Goal: Task Accomplishment & Management: Use online tool/utility

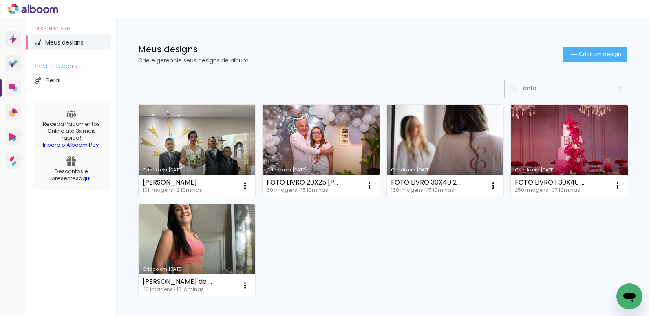
type input "anto"
type paper-input "anto"
click at [202, 129] on link "Criado em [DATE]" at bounding box center [197, 150] width 117 height 92
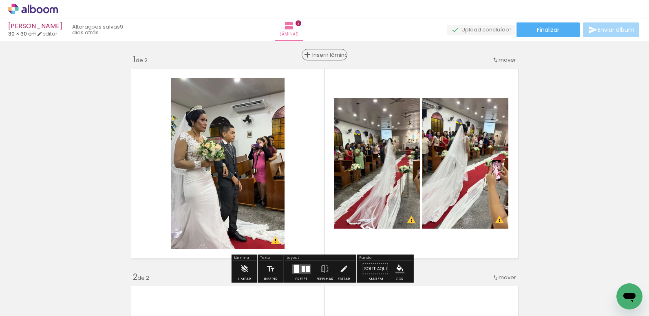
click at [316, 53] on div "Inserir lâmina" at bounding box center [325, 55] width 44 height 10
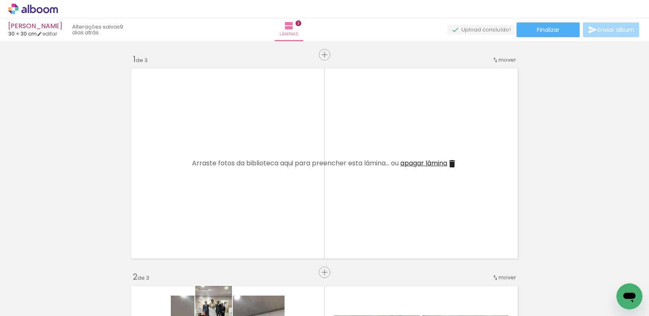
drag, startPoint x: 99, startPoint y: 309, endPoint x: 345, endPoint y: 310, distance: 245.6
click at [67, 310] on iron-horizontal-list at bounding box center [59, 290] width 16 height 51
click at [601, 272] on iron-icon at bounding box center [598, 272] width 9 height 9
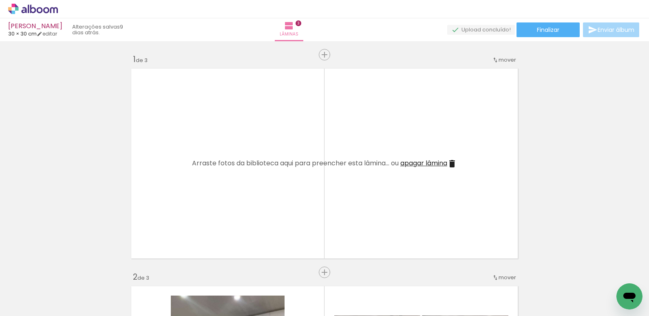
click at [601, 272] on iron-icon at bounding box center [598, 272] width 9 height 9
click at [600, 271] on iron-icon at bounding box center [598, 272] width 9 height 9
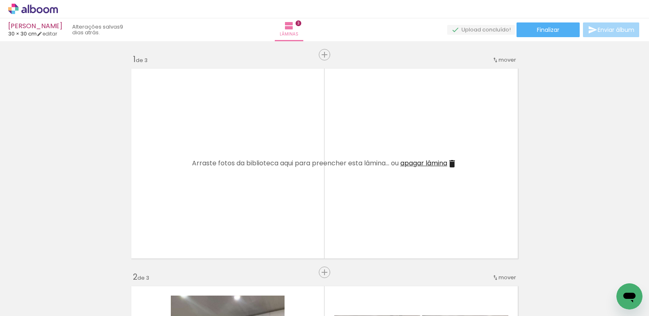
click at [600, 271] on iron-icon at bounding box center [598, 272] width 9 height 9
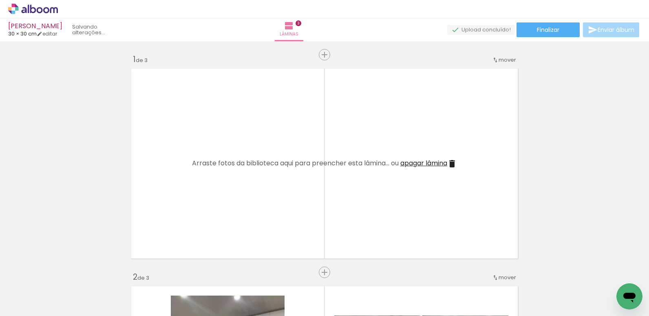
click at [600, 271] on iron-icon at bounding box center [598, 272] width 9 height 9
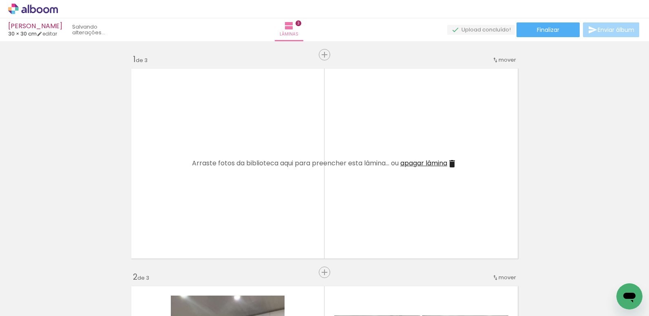
click at [600, 271] on iron-icon at bounding box center [598, 272] width 9 height 9
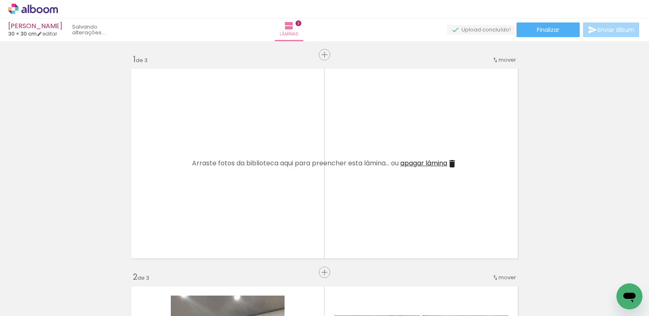
click at [600, 271] on iron-icon at bounding box center [598, 272] width 9 height 9
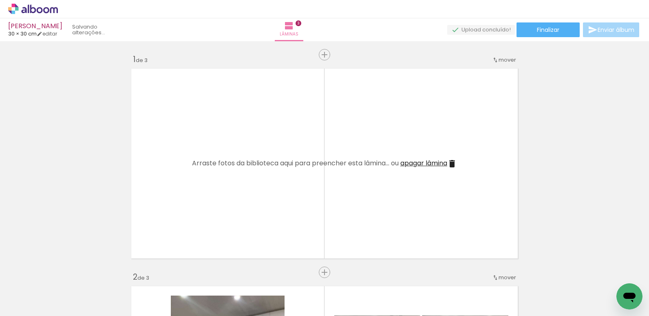
click at [600, 271] on iron-icon at bounding box center [598, 272] width 9 height 9
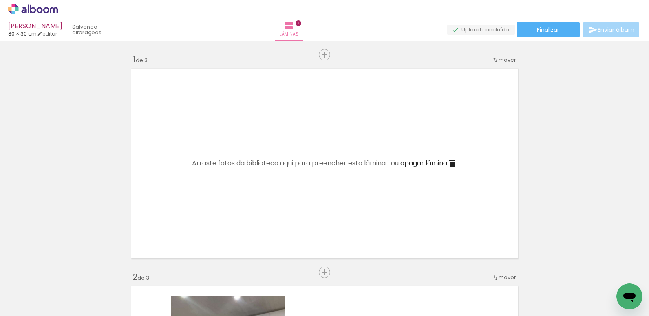
click at [600, 271] on iron-icon at bounding box center [598, 272] width 9 height 9
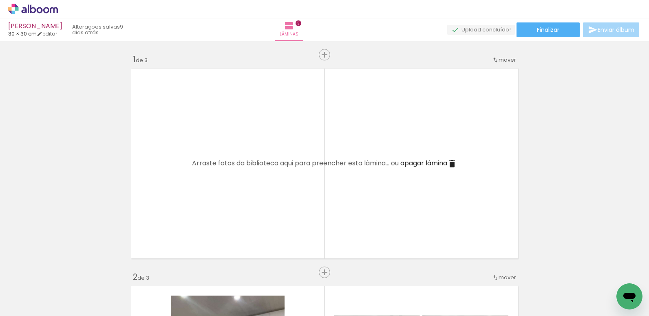
click at [600, 271] on iron-icon at bounding box center [598, 272] width 9 height 9
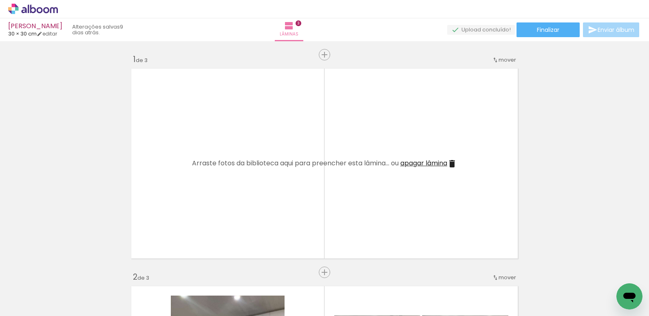
click at [600, 271] on iron-icon at bounding box center [598, 272] width 9 height 9
drag, startPoint x: 564, startPoint y: 284, endPoint x: 288, endPoint y: 182, distance: 293.8
click at [288, 182] on quentale-workspace at bounding box center [324, 158] width 649 height 316
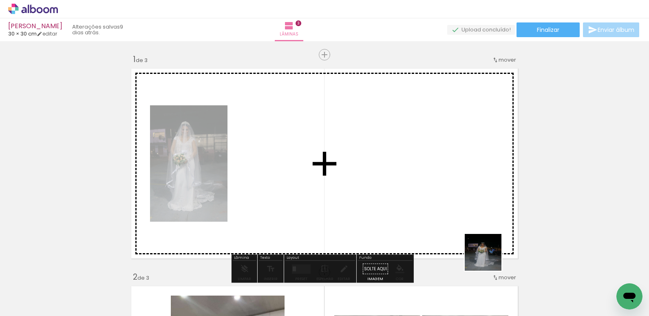
drag, startPoint x: 491, startPoint y: 292, endPoint x: 484, endPoint y: 217, distance: 76.2
click at [484, 217] on quentale-workspace at bounding box center [324, 158] width 649 height 316
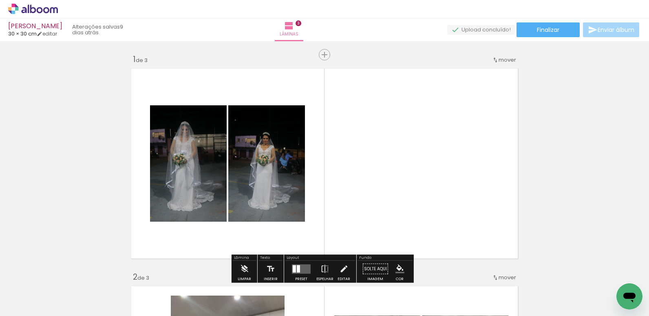
scroll to position [41, 0]
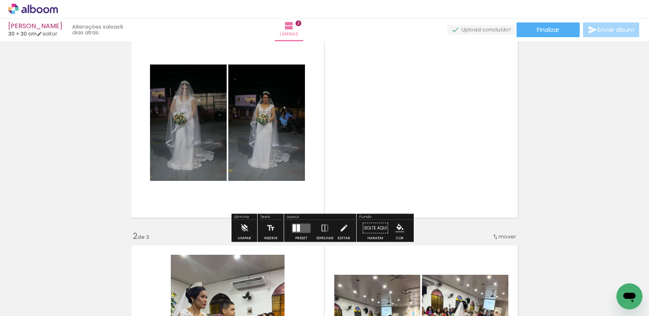
drag, startPoint x: 298, startPoint y: 228, endPoint x: 336, endPoint y: 216, distance: 39.7
click at [299, 226] on quentale-layouter at bounding box center [301, 227] width 19 height 9
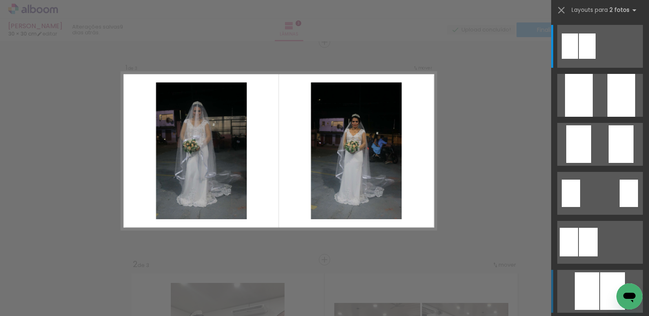
scroll to position [11, 0]
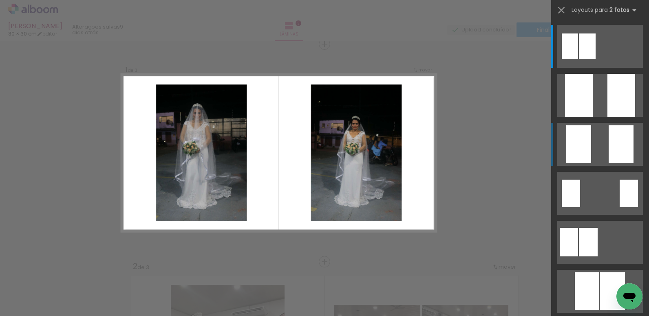
click at [611, 146] on div at bounding box center [621, 144] width 25 height 38
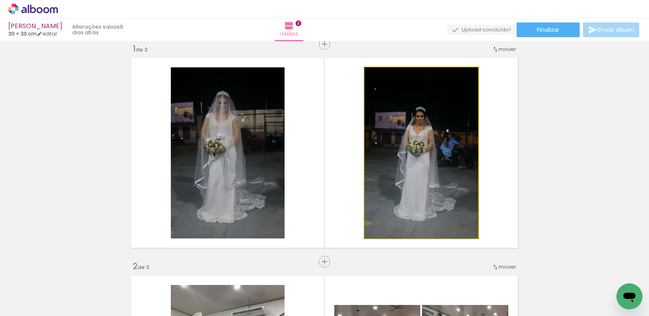
click at [443, 163] on quentale-photo at bounding box center [422, 152] width 114 height 171
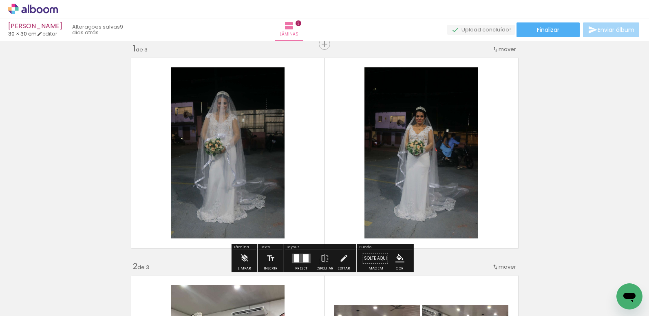
click at [392, 181] on quentale-photo at bounding box center [422, 152] width 114 height 171
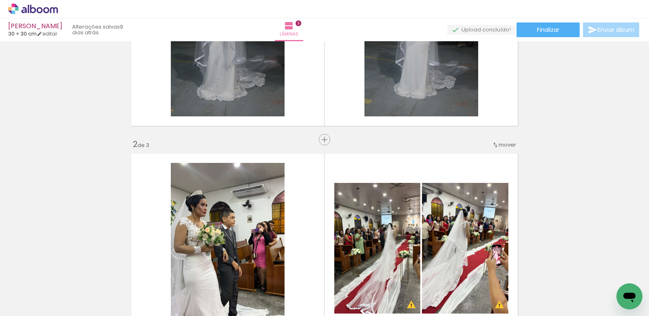
scroll to position [133, 0]
drag, startPoint x: 533, startPoint y: 308, endPoint x: 508, endPoint y: 309, distance: 24.9
click at [67, 315] on iron-horizontal-list at bounding box center [59, 290] width 16 height 51
click at [322, 140] on span "Inserir lâmina" at bounding box center [328, 139] width 32 height 5
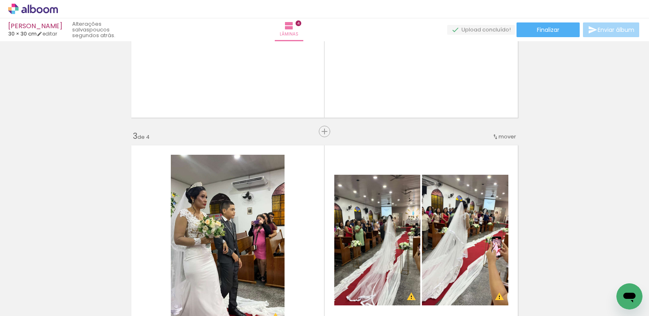
scroll to position [326, 0]
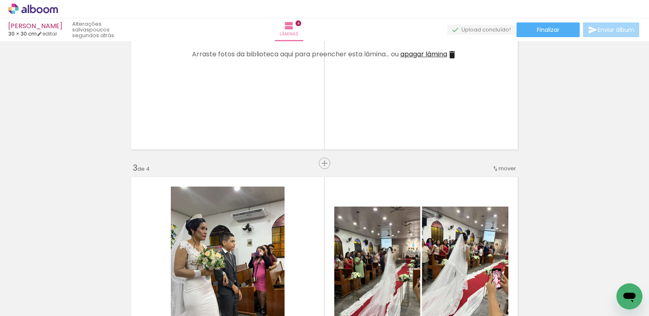
click at [436, 57] on span "apagar lâmina" at bounding box center [424, 53] width 47 height 9
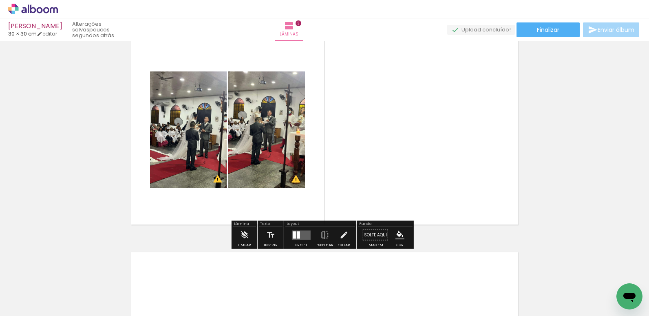
scroll to position [449, 0]
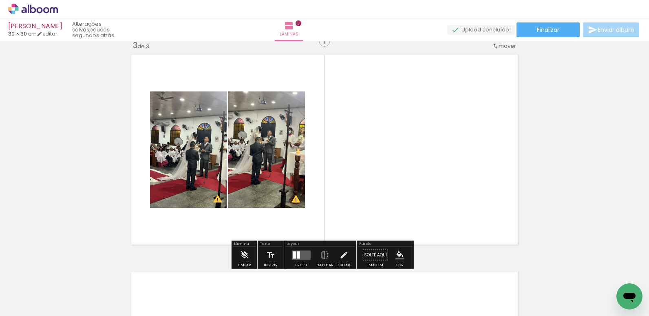
drag, startPoint x: 298, startPoint y: 259, endPoint x: 306, endPoint y: 255, distance: 9.7
click at [300, 259] on div at bounding box center [301, 255] width 22 height 16
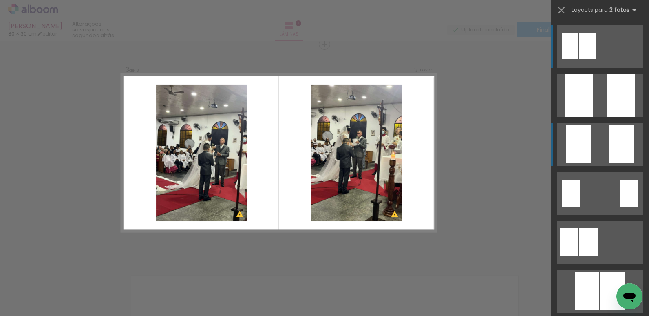
click at [619, 144] on div at bounding box center [621, 144] width 25 height 38
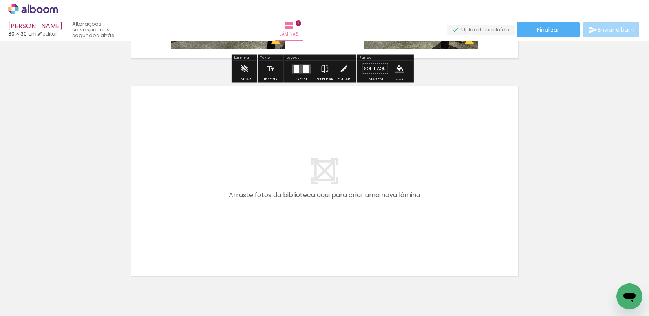
scroll to position [678, 0]
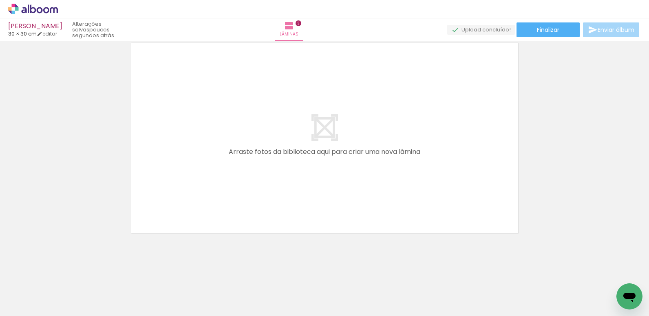
click at [45, 292] on iron-icon at bounding box center [41, 291] width 7 height 7
click at [0, 0] on slot "Não utilizadas" at bounding box center [0, 0] width 0 height 0
type input "Não utilizadas"
click at [16, 310] on iron-icon at bounding box center [12, 311] width 10 height 10
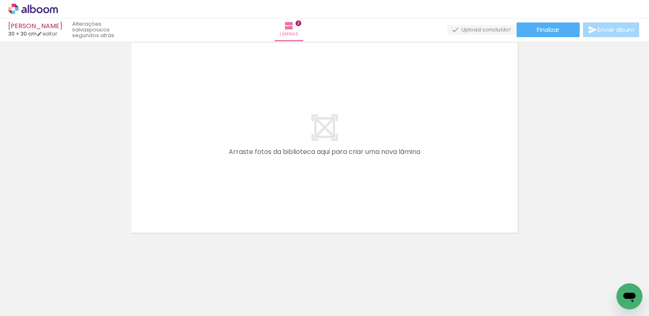
click at [0, 0] on input "file" at bounding box center [0, 0] width 0 height 0
click at [38, 309] on span "Adicionar Fotos" at bounding box center [29, 311] width 24 height 9
click at [0, 0] on input "file" at bounding box center [0, 0] width 0 height 0
click at [28, 311] on span "Adicionar Fotos" at bounding box center [29, 311] width 24 height 9
click at [0, 0] on input "file" at bounding box center [0, 0] width 0 height 0
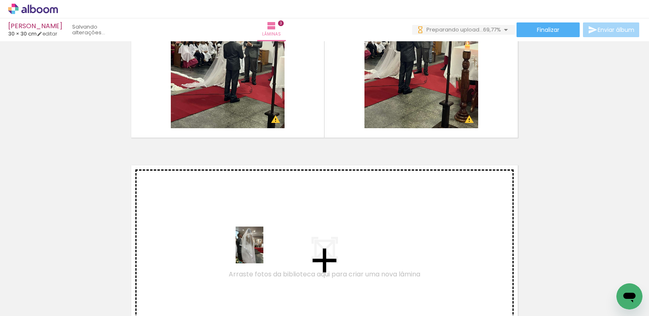
drag, startPoint x: 317, startPoint y: 292, endPoint x: 253, endPoint y: 242, distance: 81.3
click at [253, 242] on quentale-workspace at bounding box center [324, 158] width 649 height 316
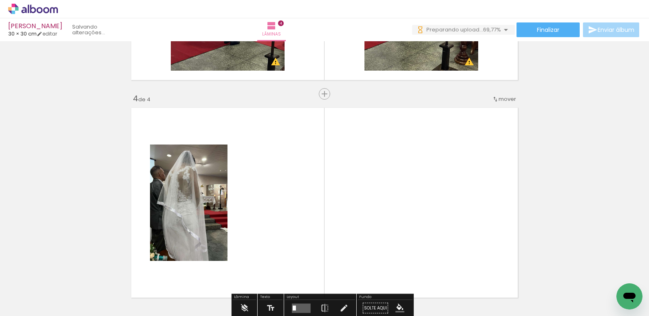
scroll to position [663, 0]
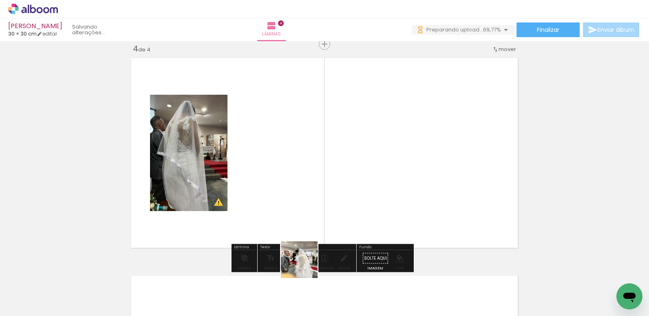
drag, startPoint x: 310, startPoint y: 283, endPoint x: 301, endPoint y: 239, distance: 44.6
click at [290, 221] on quentale-workspace at bounding box center [324, 158] width 649 height 316
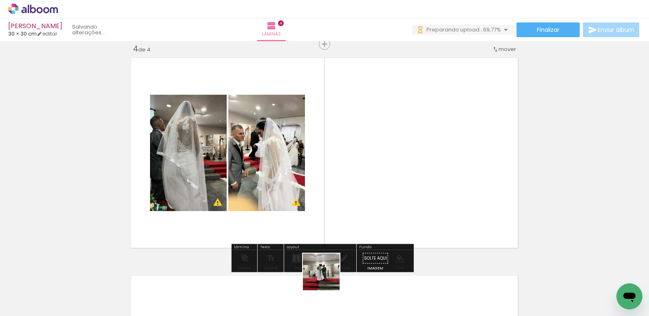
drag, startPoint x: 322, startPoint y: 292, endPoint x: 362, endPoint y: 220, distance: 82.5
click at [362, 220] on quentale-workspace at bounding box center [324, 158] width 649 height 316
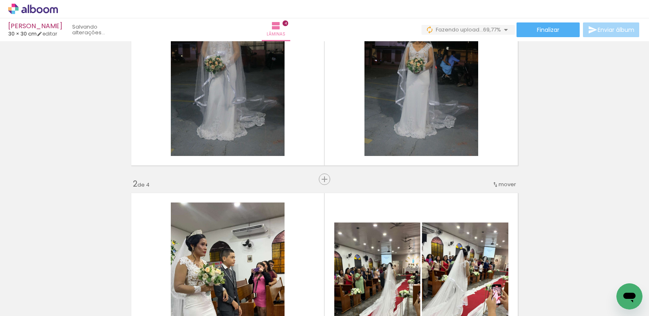
scroll to position [0, 0]
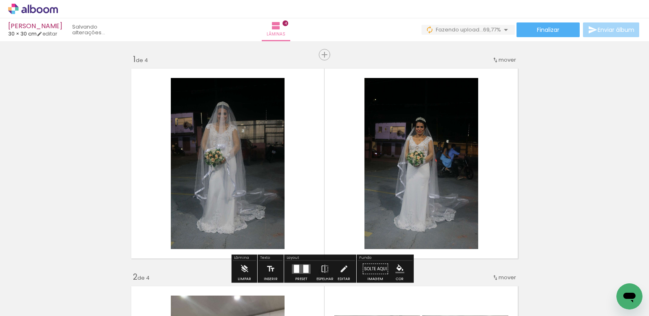
drag, startPoint x: 413, startPoint y: 239, endPoint x: 425, endPoint y: 202, distance: 39.2
click at [424, 202] on quentale-workspace at bounding box center [324, 158] width 649 height 316
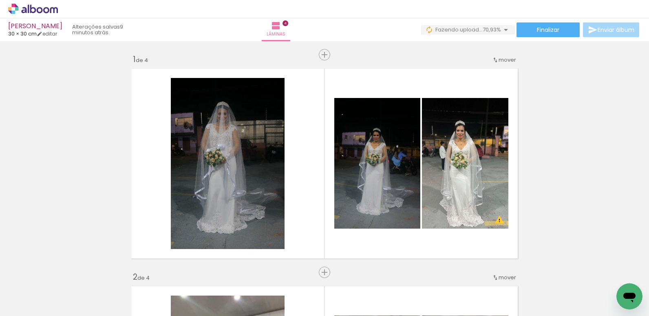
scroll to position [0, 929]
drag, startPoint x: 434, startPoint y: 293, endPoint x: 452, endPoint y: 224, distance: 71.2
click at [452, 224] on quentale-workspace at bounding box center [324, 158] width 649 height 316
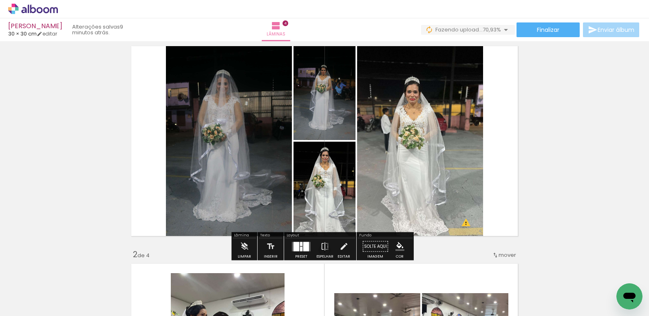
scroll to position [41, 0]
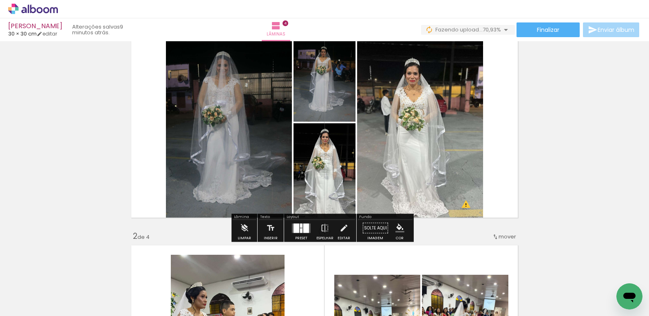
click at [300, 228] on div at bounding box center [301, 230] width 2 height 4
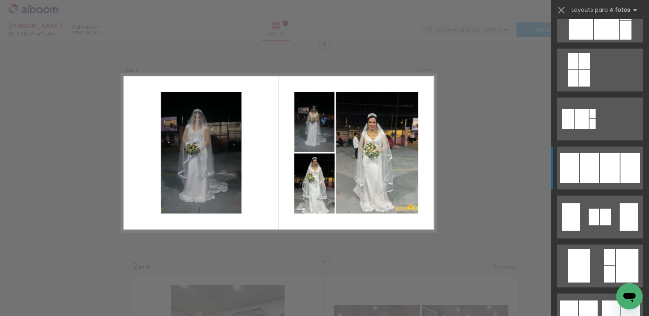
scroll to position [490, 0]
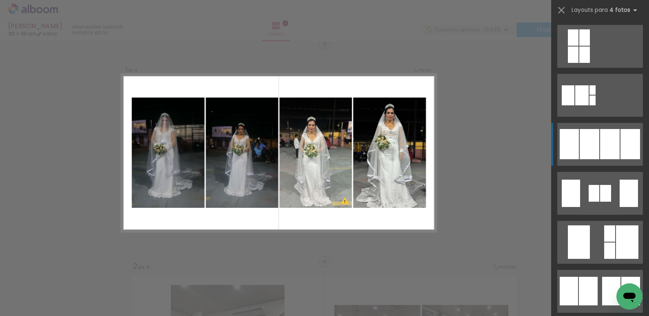
click at [607, 141] on div at bounding box center [610, 144] width 20 height 30
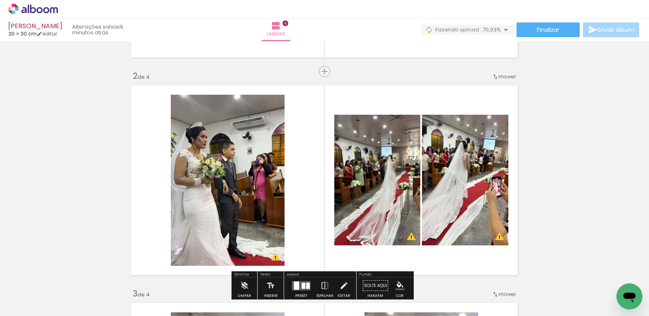
scroll to position [215, 0]
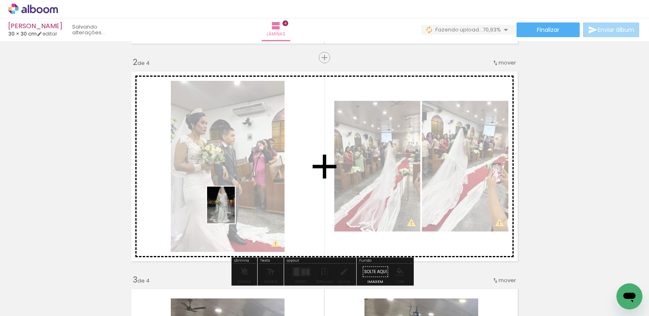
drag, startPoint x: 428, startPoint y: 284, endPoint x: 232, endPoint y: 211, distance: 209.9
click at [232, 211] on quentale-workspace at bounding box center [324, 158] width 649 height 316
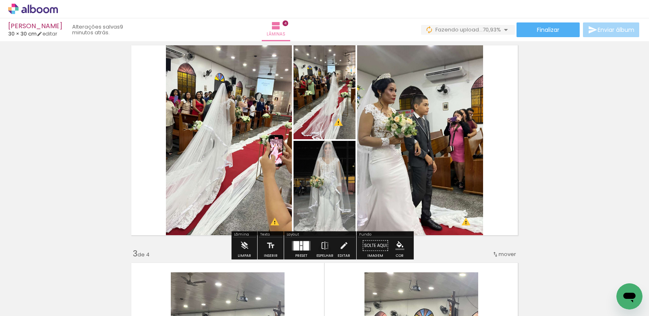
scroll to position [255, 0]
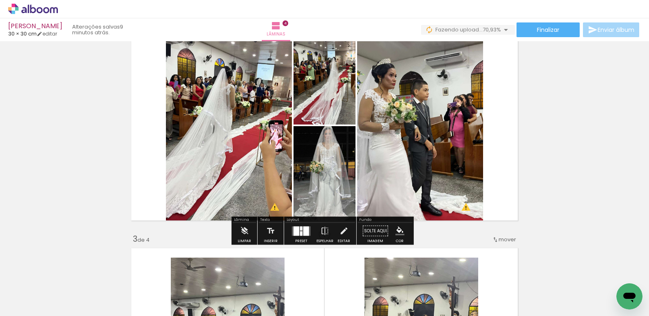
drag, startPoint x: 308, startPoint y: 236, endPoint x: 311, endPoint y: 232, distance: 5.0
click at [308, 236] on div at bounding box center [301, 231] width 22 height 16
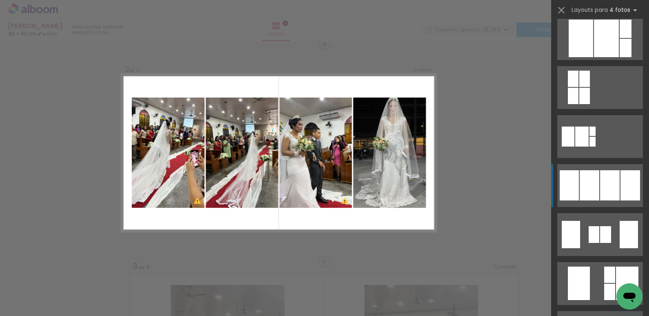
scroll to position [449, 0]
click at [613, 183] on div at bounding box center [610, 185] width 20 height 30
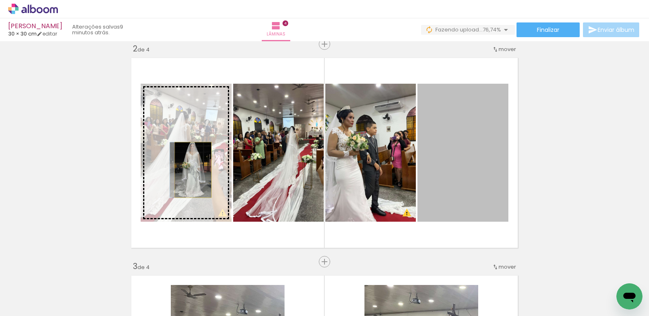
drag, startPoint x: 467, startPoint y: 171, endPoint x: 190, endPoint y: 170, distance: 277.0
click at [0, 0] on slot at bounding box center [0, 0] width 0 height 0
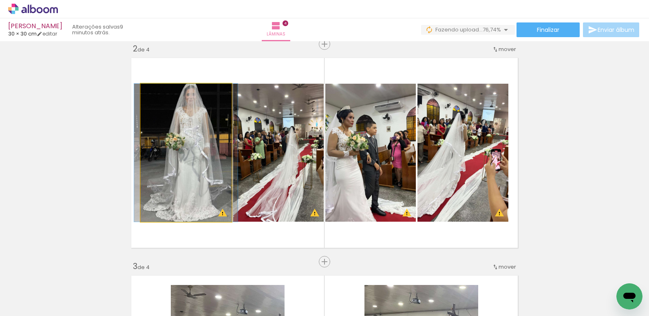
click at [184, 148] on quentale-photo at bounding box center [186, 153] width 91 height 138
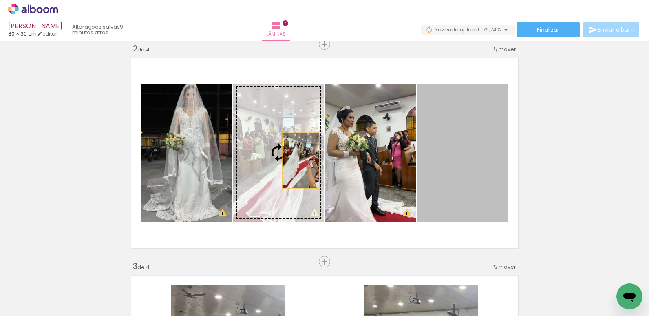
drag, startPoint x: 463, startPoint y: 161, endPoint x: 299, endPoint y: 163, distance: 163.6
click at [0, 0] on slot at bounding box center [0, 0] width 0 height 0
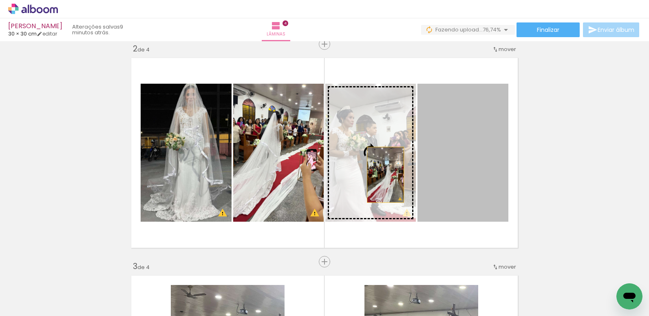
drag, startPoint x: 461, startPoint y: 171, endPoint x: 383, endPoint y: 174, distance: 77.6
click at [0, 0] on slot at bounding box center [0, 0] width 0 height 0
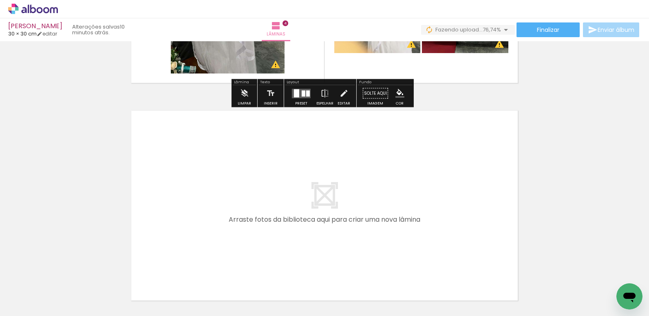
scroll to position [840, 0]
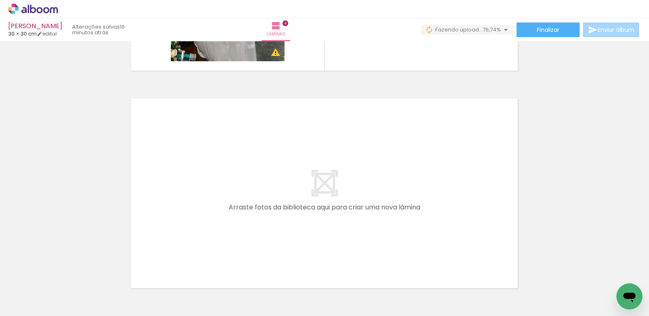
drag, startPoint x: 408, startPoint y: 297, endPoint x: 314, endPoint y: 222, distance: 120.4
click at [314, 222] on quentale-workspace at bounding box center [324, 158] width 649 height 316
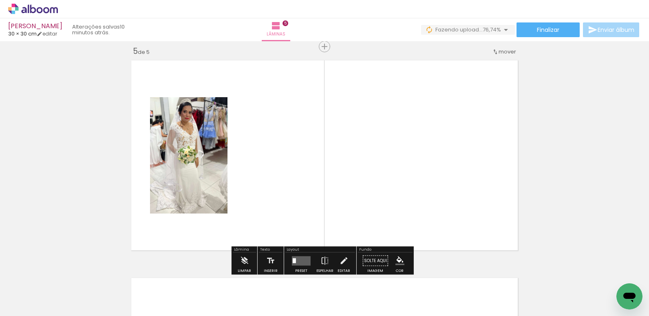
scroll to position [880, 0]
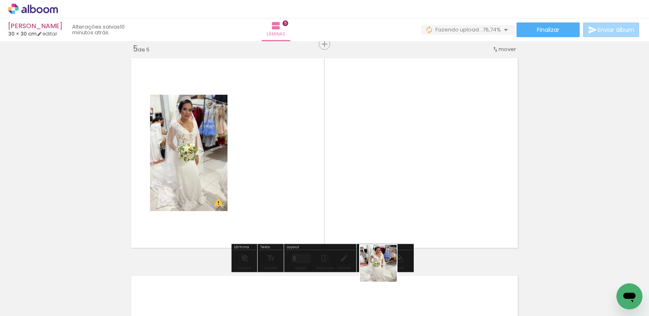
drag, startPoint x: 400, startPoint y: 284, endPoint x: 348, endPoint y: 235, distance: 71.9
click at [348, 235] on quentale-workspace at bounding box center [324, 158] width 649 height 316
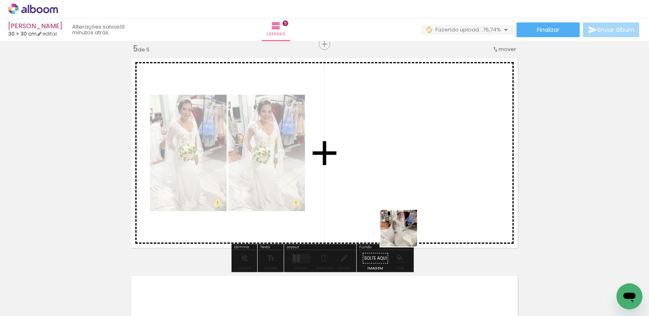
drag, startPoint x: 414, startPoint y: 287, endPoint x: 405, endPoint y: 234, distance: 53.5
click at [405, 234] on quentale-workspace at bounding box center [324, 158] width 649 height 316
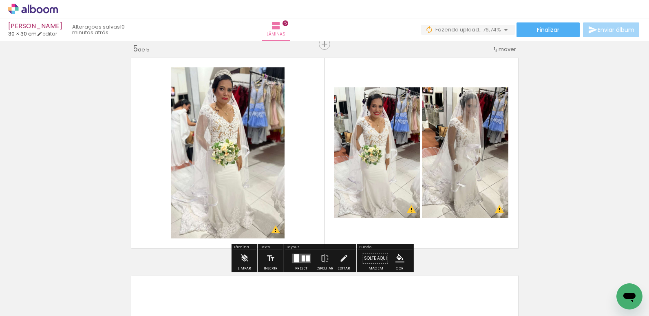
click at [507, 48] on span "mover" at bounding box center [508, 49] width 18 height 8
click at [485, 51] on span "1" at bounding box center [484, 47] width 2 height 13
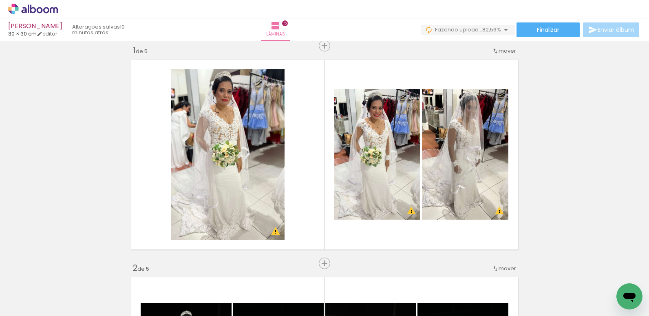
scroll to position [0, 0]
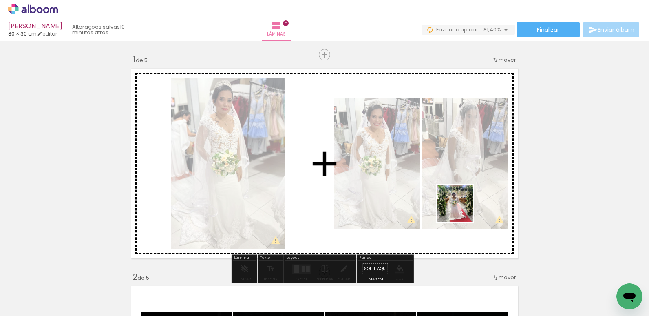
drag, startPoint x: 451, startPoint y: 262, endPoint x: 462, endPoint y: 208, distance: 55.8
click at [462, 208] on quentale-workspace at bounding box center [324, 158] width 649 height 316
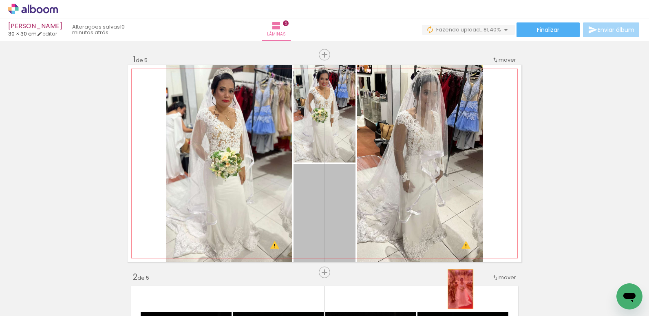
drag, startPoint x: 333, startPoint y: 213, endPoint x: 450, endPoint y: 281, distance: 135.8
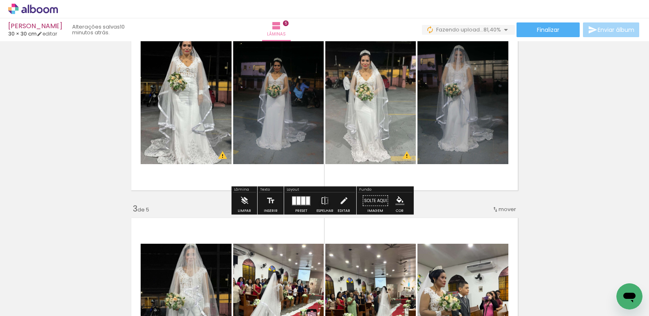
scroll to position [326, 0]
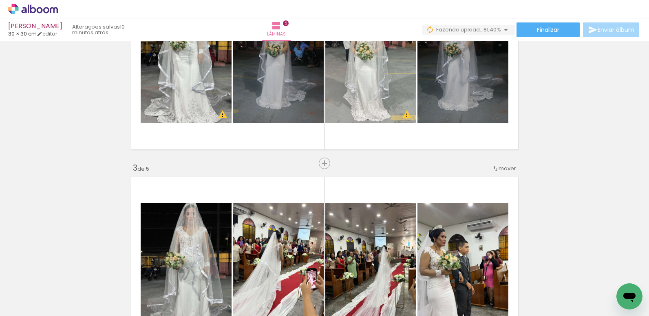
click at [41, 298] on iron-icon at bounding box center [41, 298] width 7 height 7
click at [0, 0] on slot "Não utilizadas" at bounding box center [0, 0] width 0 height 0
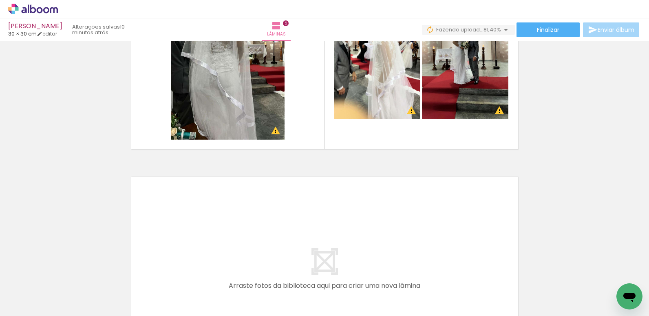
scroll to position [1113, 0]
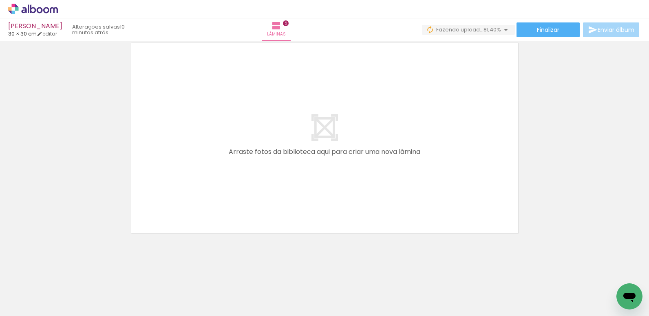
drag, startPoint x: 358, startPoint y: 271, endPoint x: 361, endPoint y: 177, distance: 93.5
click at [361, 178] on quentale-workspace at bounding box center [324, 158] width 649 height 316
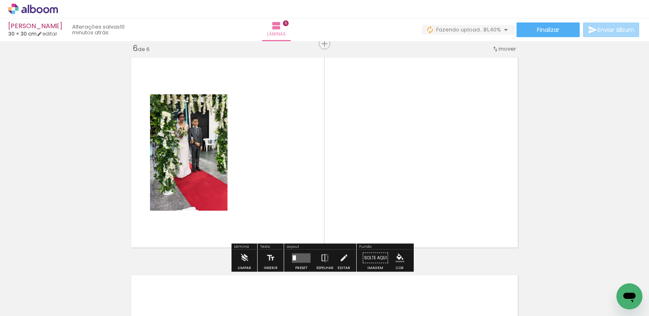
scroll to position [1098, 0]
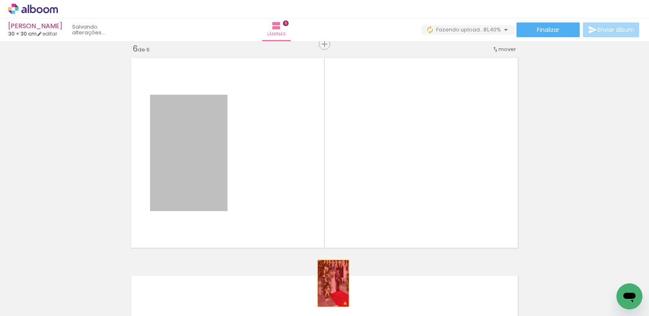
drag, startPoint x: 210, startPoint y: 181, endPoint x: 337, endPoint y: 281, distance: 161.2
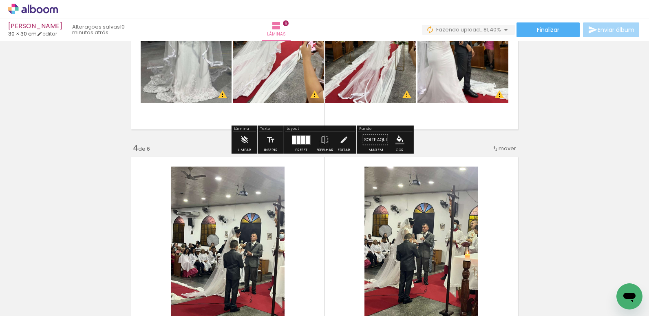
scroll to position [571, 0]
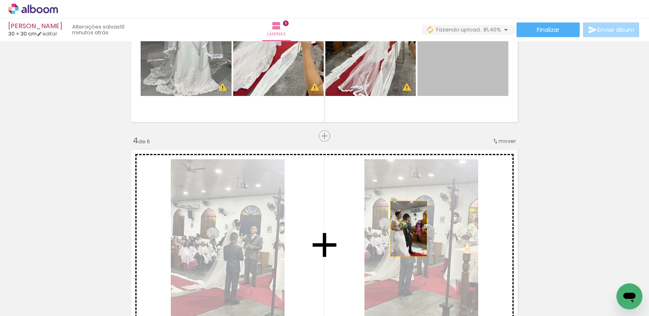
drag, startPoint x: 459, startPoint y: 72, endPoint x: 398, endPoint y: 231, distance: 170.6
click at [395, 234] on div "Inserir lâmina 1 de 6 Inserir lâmina 2 de 6 Inserir lâmina 3 de 6 Inserir lâmin…" at bounding box center [324, 234] width 649 height 1522
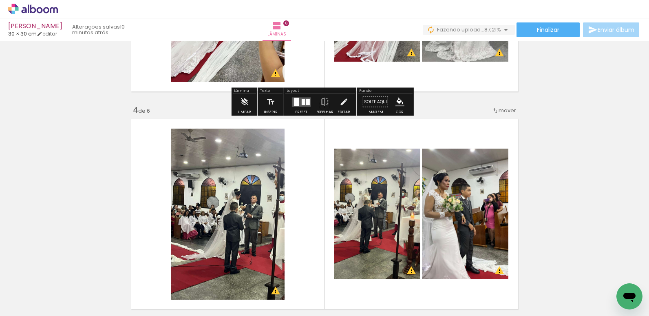
scroll to position [612, 0]
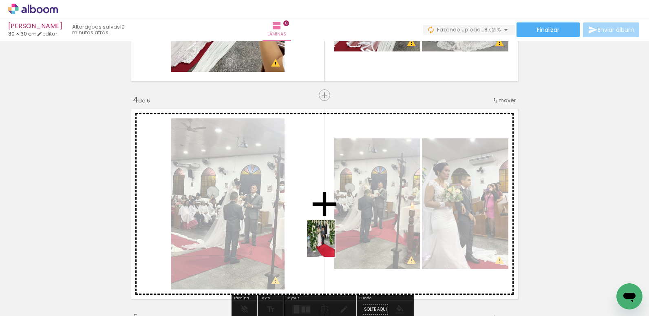
drag, startPoint x: 350, startPoint y: 283, endPoint x: 332, endPoint y: 233, distance: 52.9
click at [332, 235] on quentale-workspace at bounding box center [324, 158] width 649 height 316
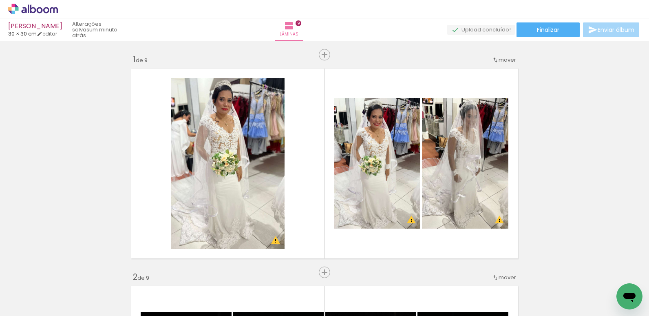
scroll to position [0, 1336]
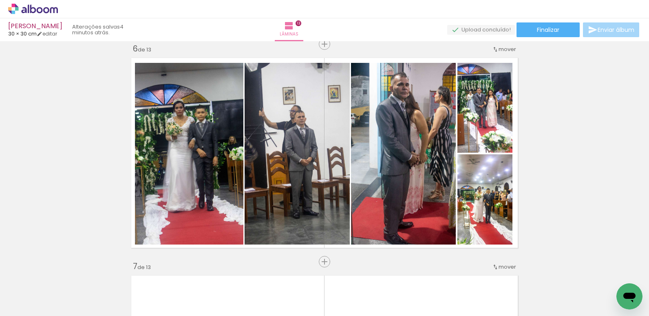
scroll to position [82, 0]
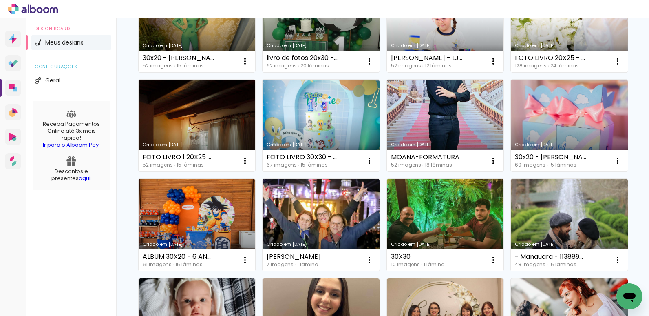
scroll to position [326, 0]
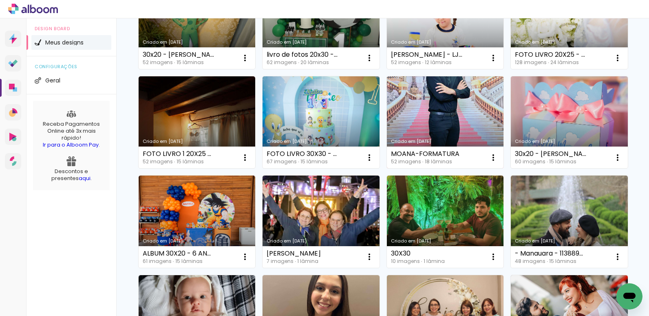
click at [424, 168] on link "Criado em [DATE]" at bounding box center [445, 122] width 117 height 92
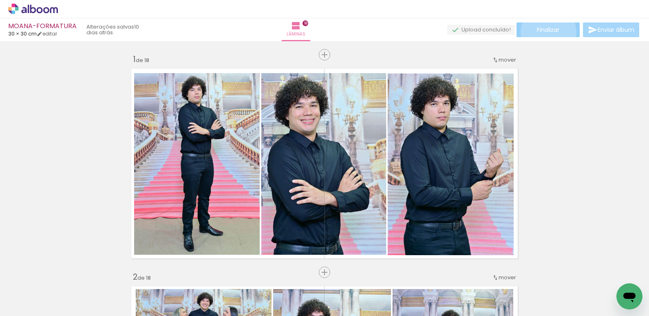
click at [546, 32] on span "Finalizar" at bounding box center [548, 30] width 22 height 6
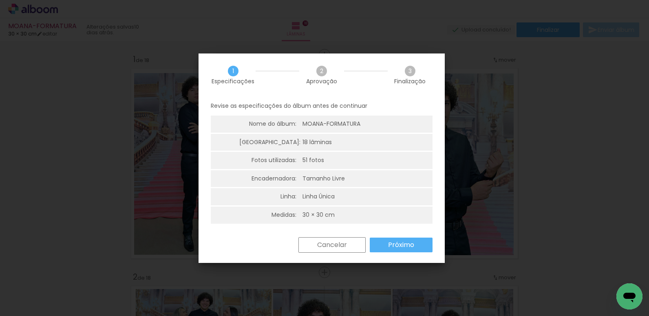
click at [0, 0] on div "1 Especificações 2 Aprovação 3 Finalização Revise as especificações do álbum an…" at bounding box center [0, 0] width 0 height 0
click at [0, 0] on slot "Próximo" at bounding box center [0, 0] width 0 height 0
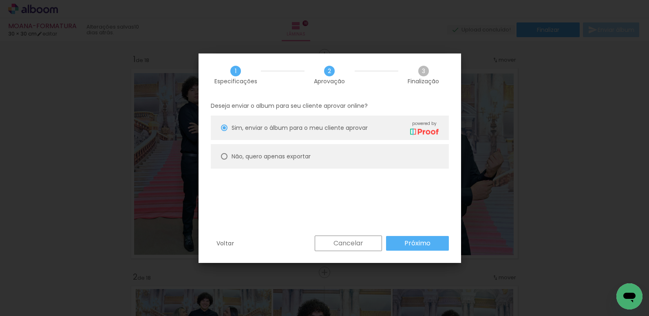
click at [406, 164] on paper-radio-button "Não, quero apenas exportar" at bounding box center [330, 156] width 238 height 24
type paper-radio-button "on"
click at [0, 0] on slot "Próximo" at bounding box center [0, 0] width 0 height 0
type input "Alta, 300 DPI"
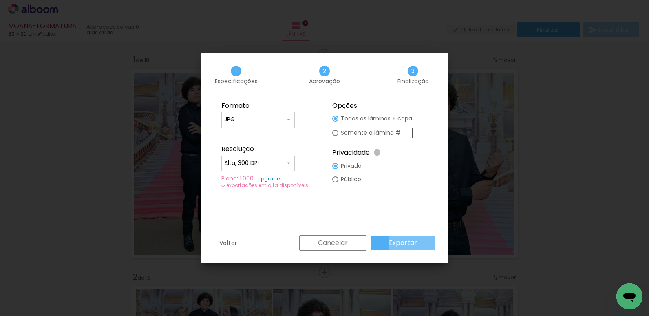
click at [0, 0] on slot "Exportar" at bounding box center [0, 0] width 0 height 0
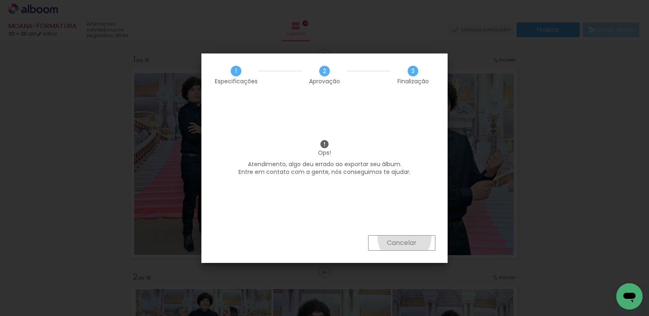
click at [0, 0] on paper-button "Cancelar" at bounding box center [0, 0] width 0 height 0
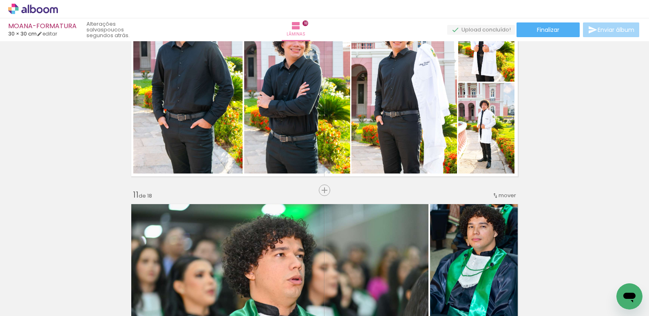
scroll to position [2040, 0]
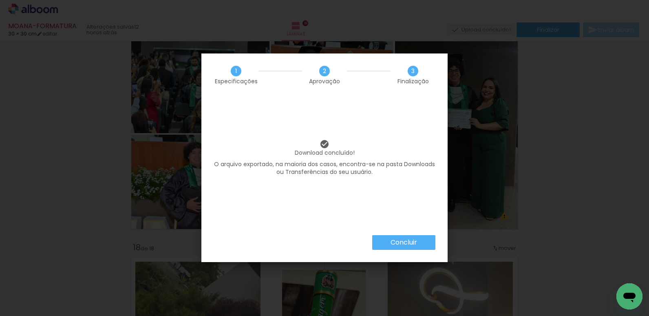
click at [0, 0] on slot "Concluir" at bounding box center [0, 0] width 0 height 0
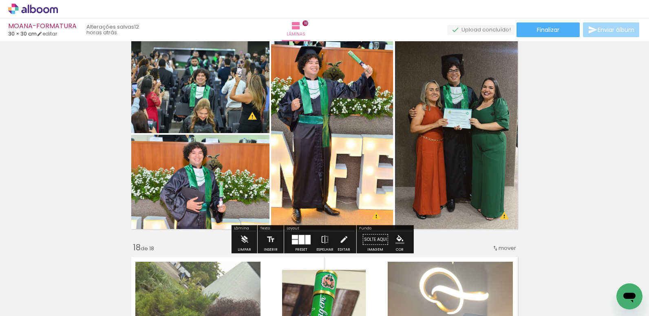
scroll to position [3304, 0]
